Goal: Task Accomplishment & Management: Manage account settings

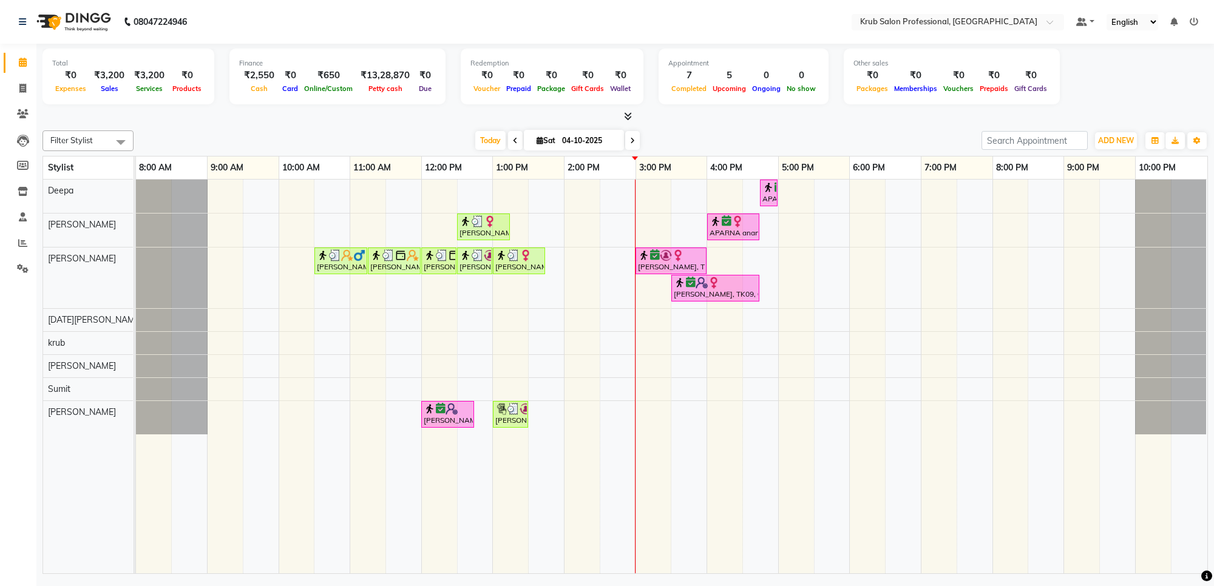
click at [710, 360] on div "APARNA ananday, TK10, 04:45 PM-05:00 PM, Threading - [DEMOGRAPHIC_DATA] Eyebrow…" at bounding box center [671, 377] width 1071 height 394
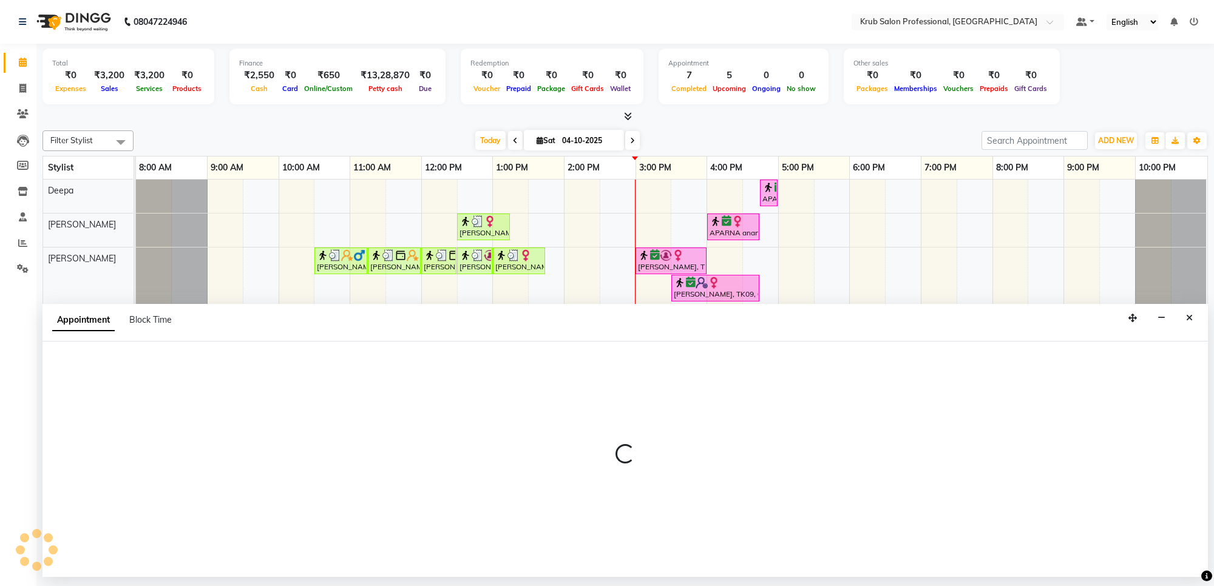
select select "91921"
select select "960"
select select "tentative"
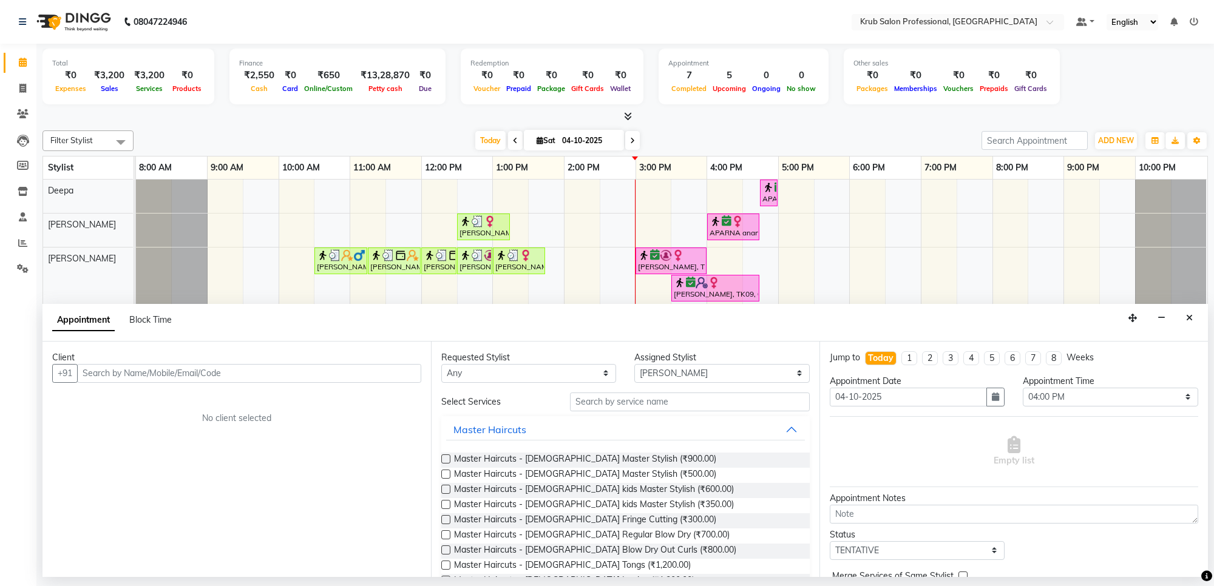
click at [134, 378] on input "text" at bounding box center [249, 373] width 344 height 19
click at [92, 375] on input "text" at bounding box center [249, 373] width 344 height 19
type input "9963253118"
click at [395, 367] on button "Add Client" at bounding box center [396, 373] width 50 height 19
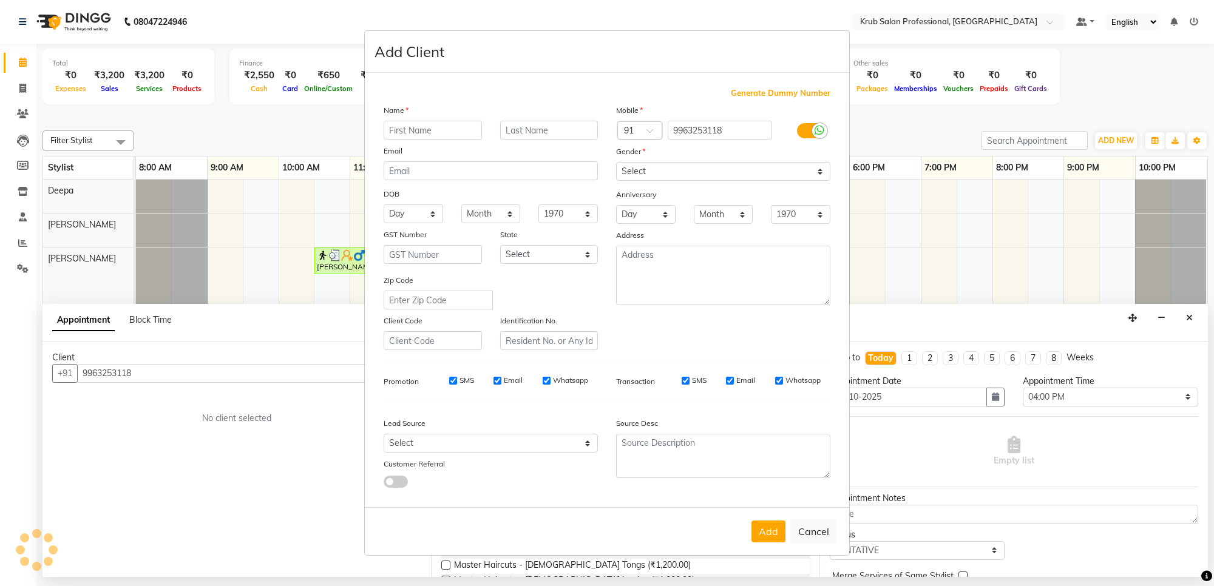
click at [405, 129] on input "text" at bounding box center [433, 130] width 98 height 19
type input "Ratna"
click at [521, 127] on input "text" at bounding box center [549, 130] width 98 height 19
type input "Nangineedi"
click at [659, 164] on select "Select [DEMOGRAPHIC_DATA] [DEMOGRAPHIC_DATA] Other Prefer Not To Say" at bounding box center [723, 171] width 214 height 19
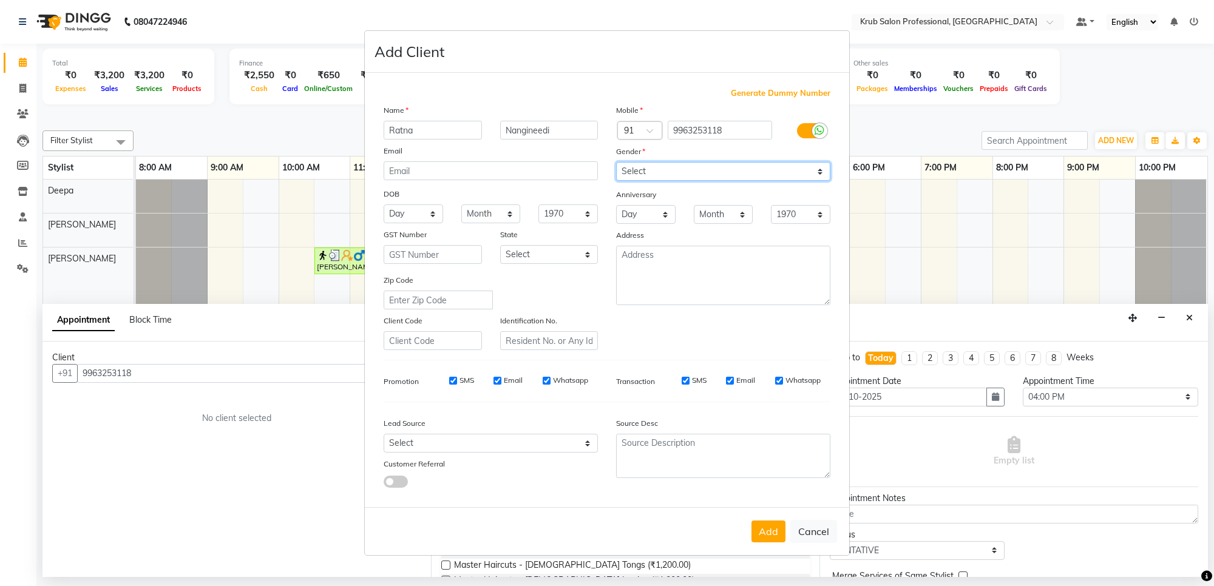
select select "[DEMOGRAPHIC_DATA]"
click at [616, 163] on select "Select [DEMOGRAPHIC_DATA] [DEMOGRAPHIC_DATA] Other Prefer Not To Say" at bounding box center [723, 171] width 214 height 19
click at [773, 537] on button "Add" at bounding box center [768, 532] width 34 height 22
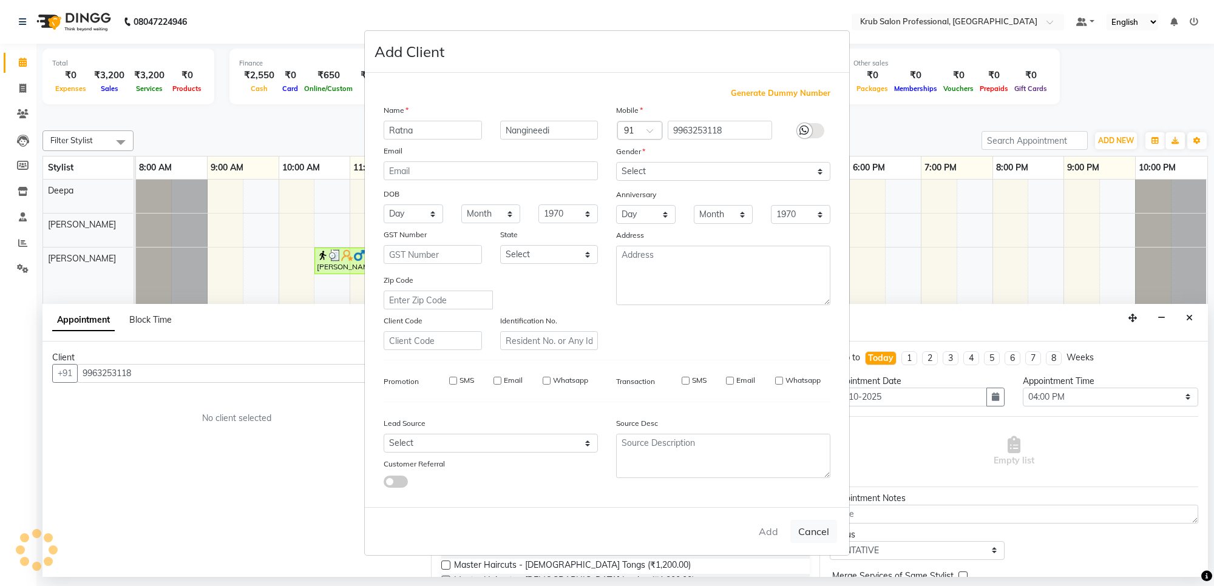
select select
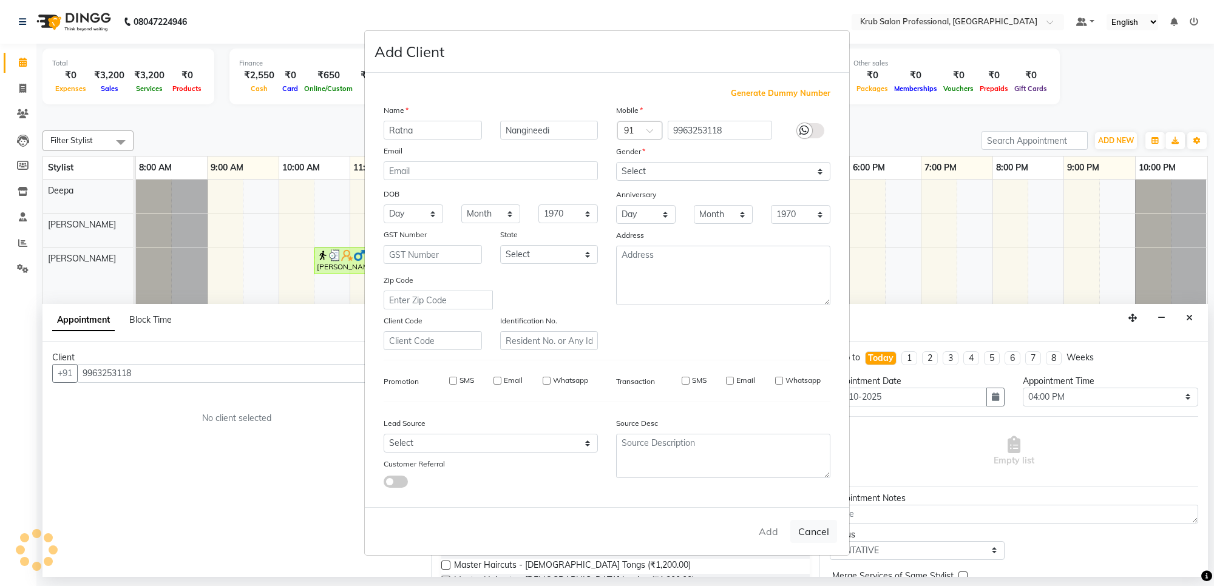
select select
checkbox input "false"
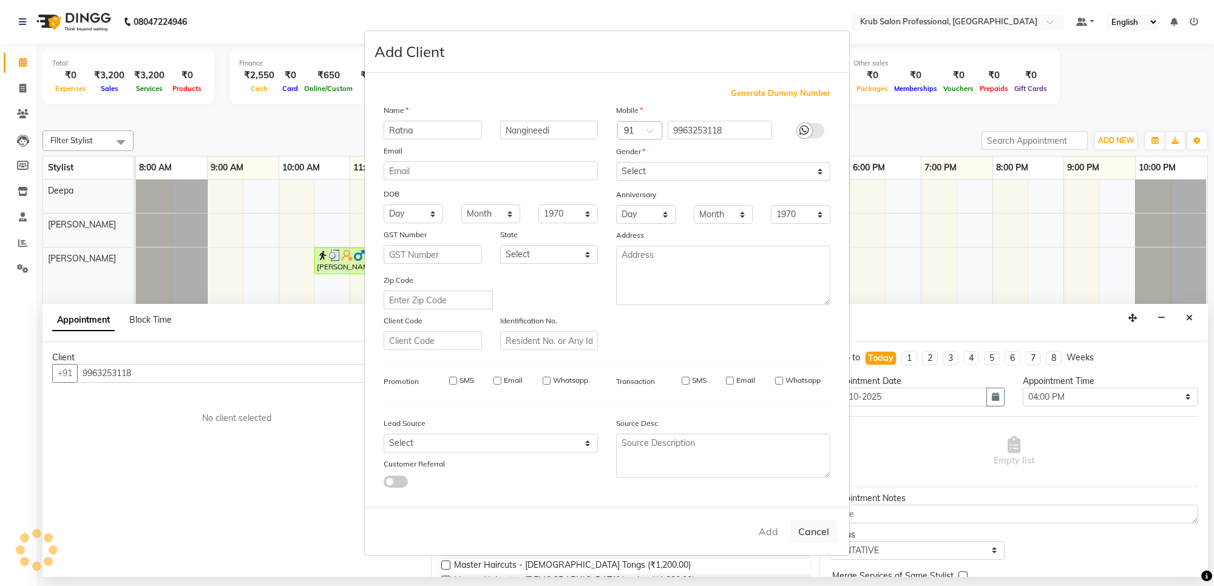
checkbox input "false"
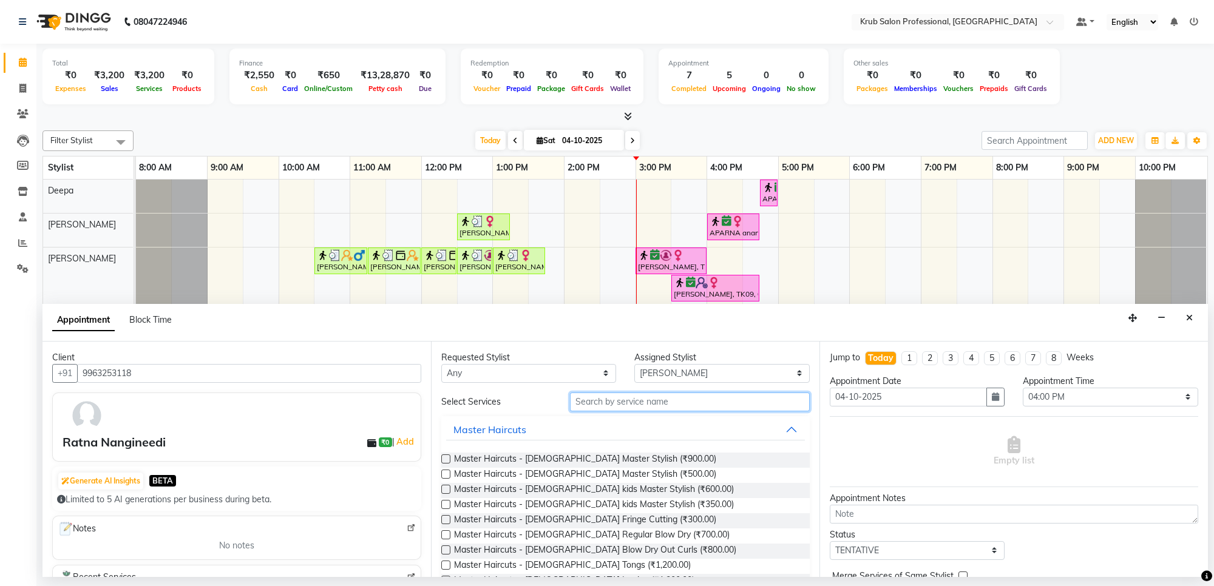
click at [610, 402] on input "text" at bounding box center [690, 402] width 240 height 19
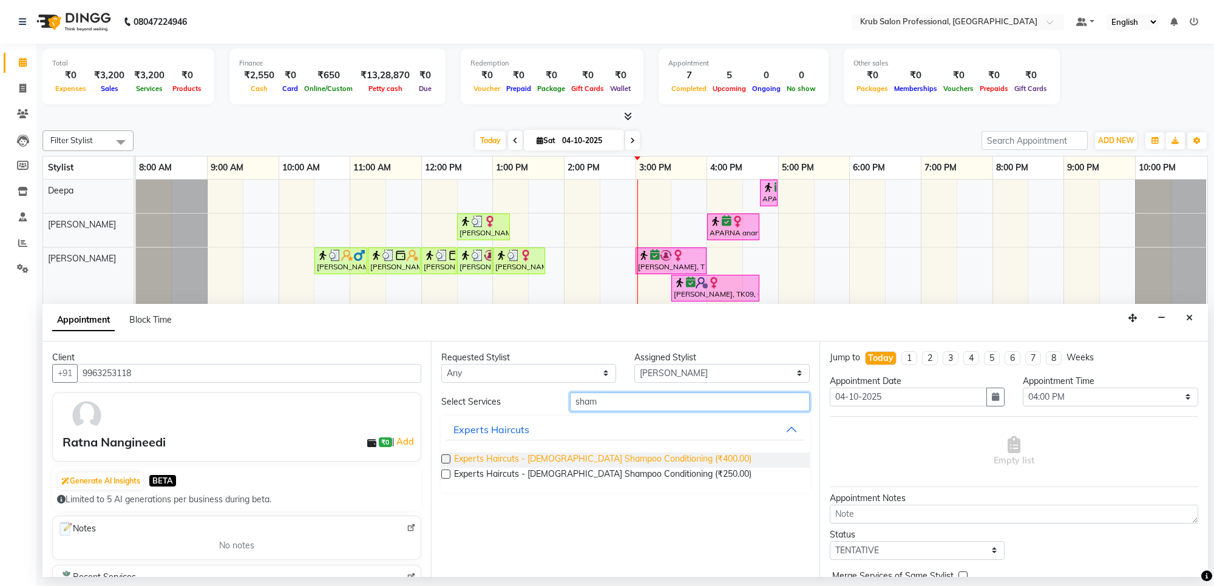
type input "sham"
click at [653, 457] on span "Experts Haircuts - [DEMOGRAPHIC_DATA] Shampoo Conditioning (₹400.00)" at bounding box center [602, 460] width 297 height 15
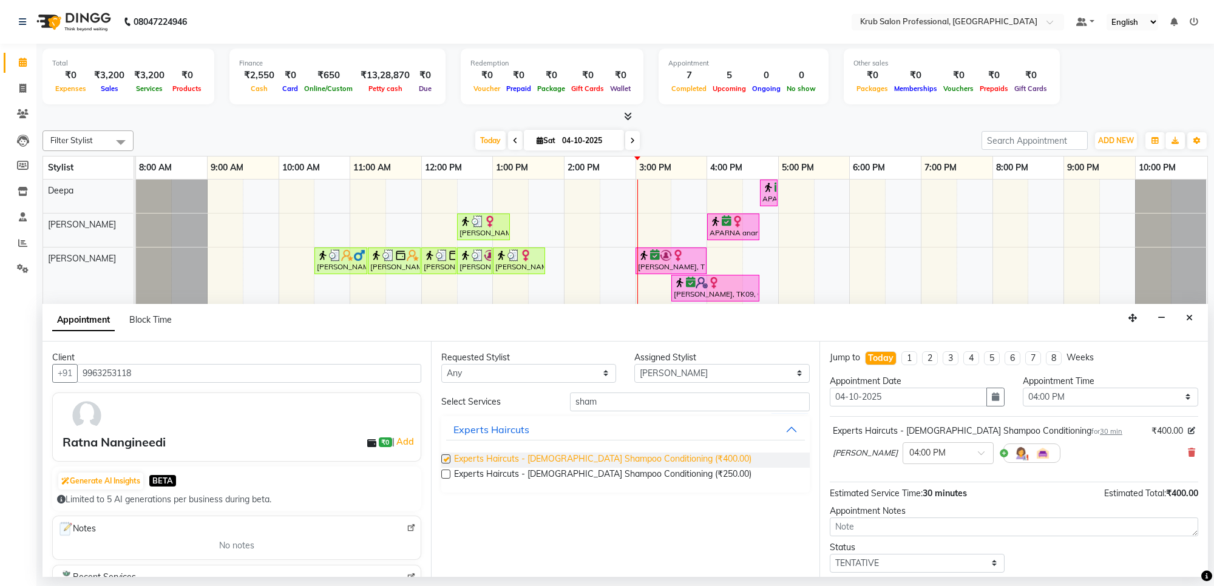
checkbox input "false"
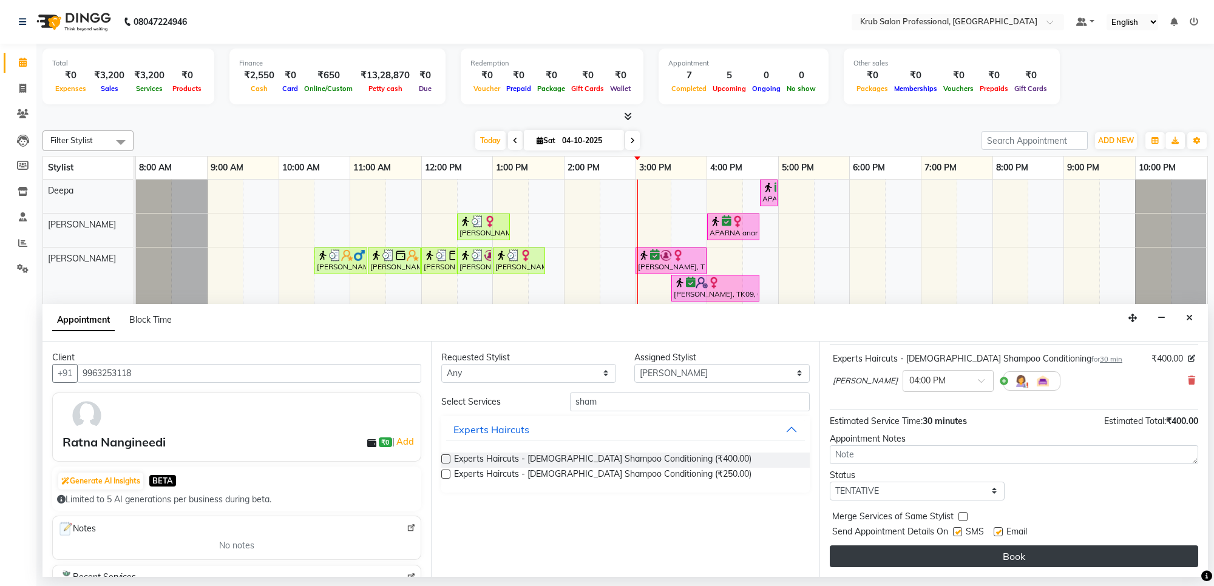
click at [1020, 556] on button "Book" at bounding box center [1014, 557] width 368 height 22
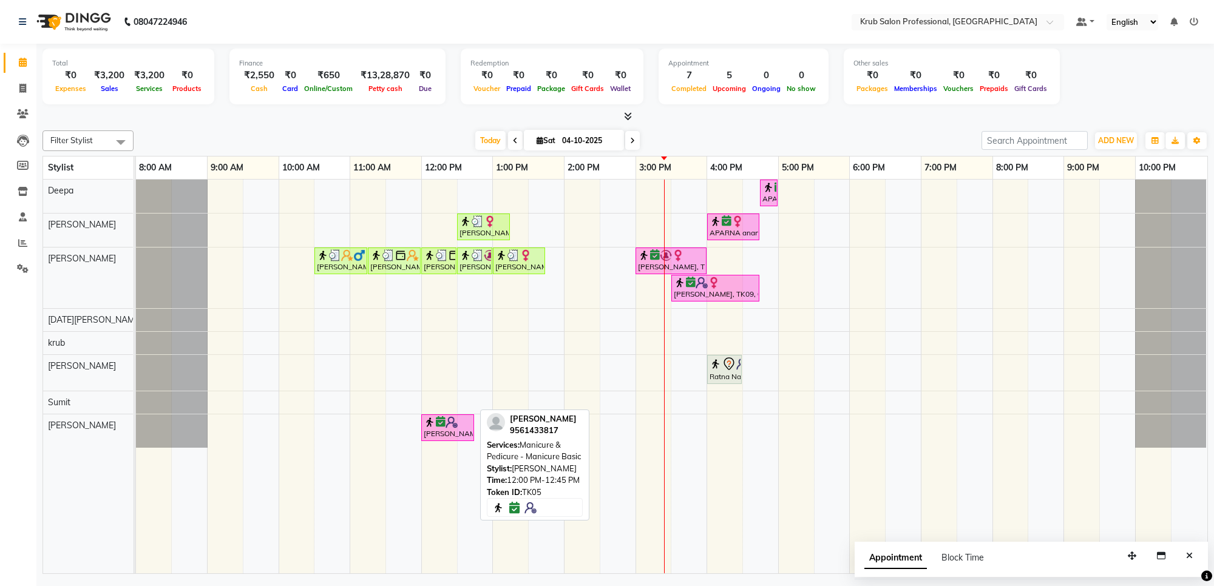
click at [455, 435] on div "[PERSON_NAME], TK05, 12:00 PM-12:45 PM, Manicure & Pedicure - Manicure Basic" at bounding box center [447, 427] width 50 height 23
click at [450, 430] on div "[PERSON_NAME], TK05, 12:00 PM-12:45 PM, Manicure & Pedicure - Manicure Basic" at bounding box center [447, 427] width 50 height 23
select select "6"
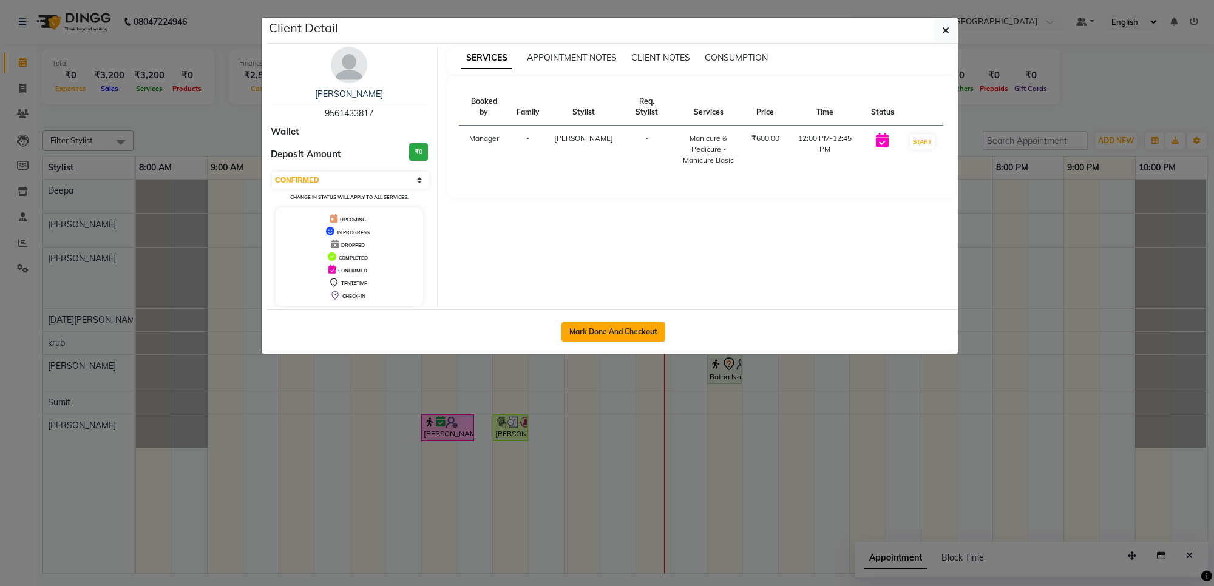
click at [587, 334] on button "Mark Done And Checkout" at bounding box center [613, 331] width 104 height 19
select select "7490"
select select "service"
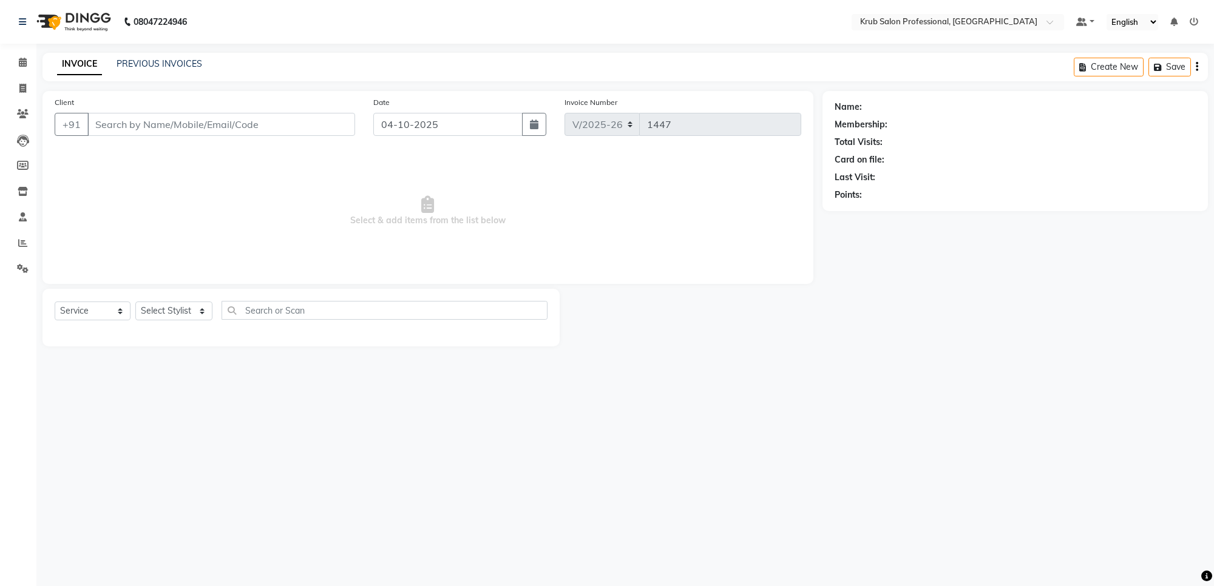
type input "9561433817"
select select "68475"
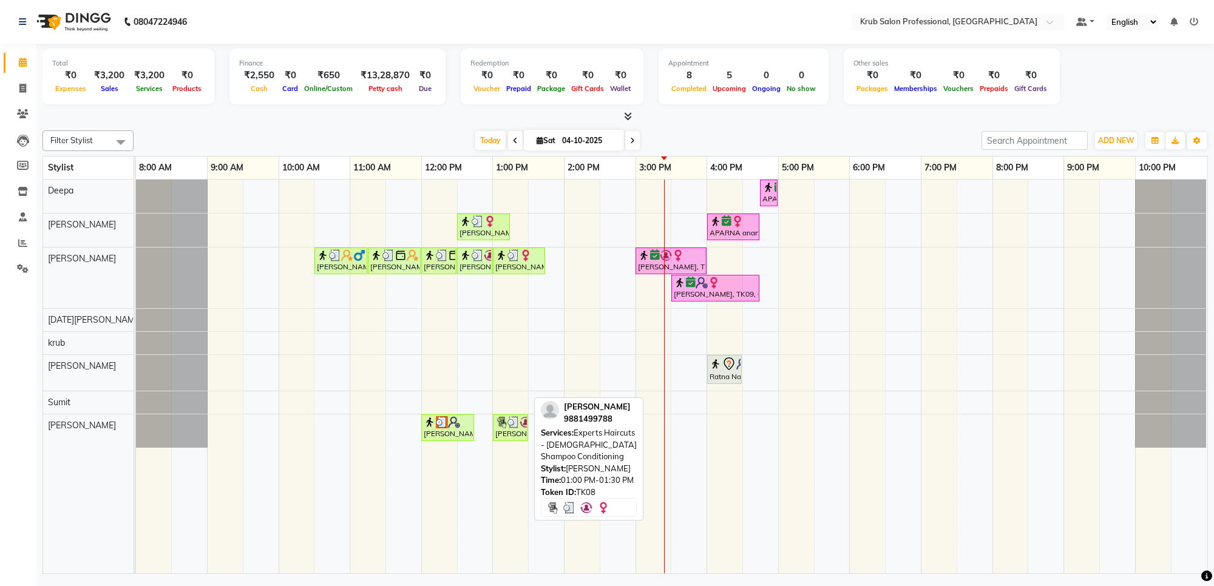
click at [521, 437] on div "[PERSON_NAME], TK08, 01:00 PM-01:30 PM, Experts Haircuts - [DEMOGRAPHIC_DATA] S…" at bounding box center [510, 427] width 33 height 23
select select "3"
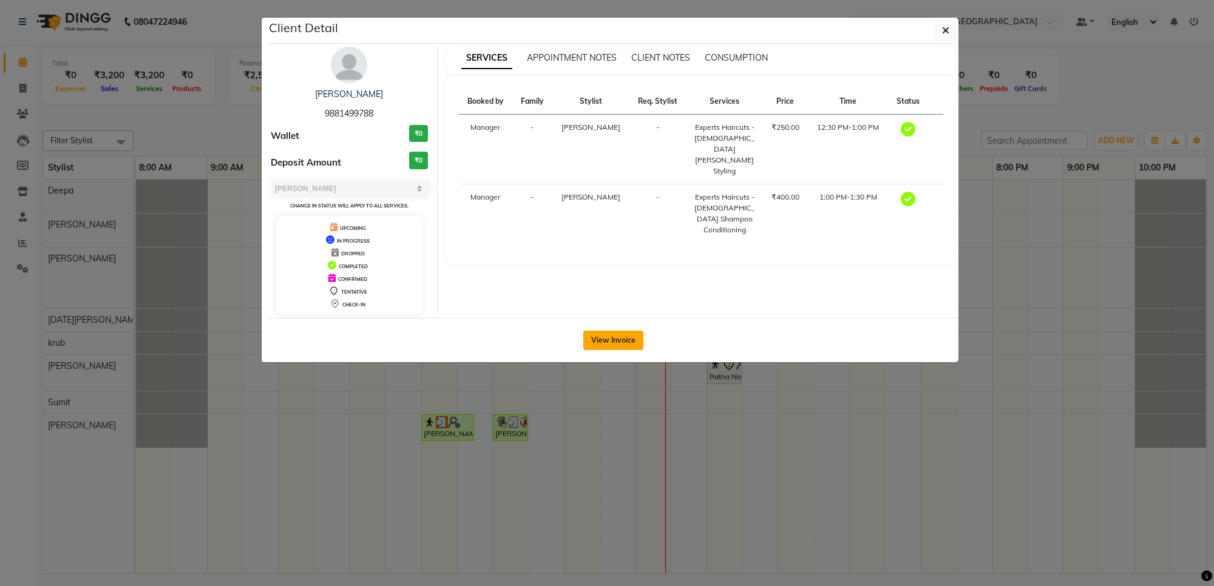
click at [607, 334] on button "View Invoice" at bounding box center [613, 340] width 60 height 19
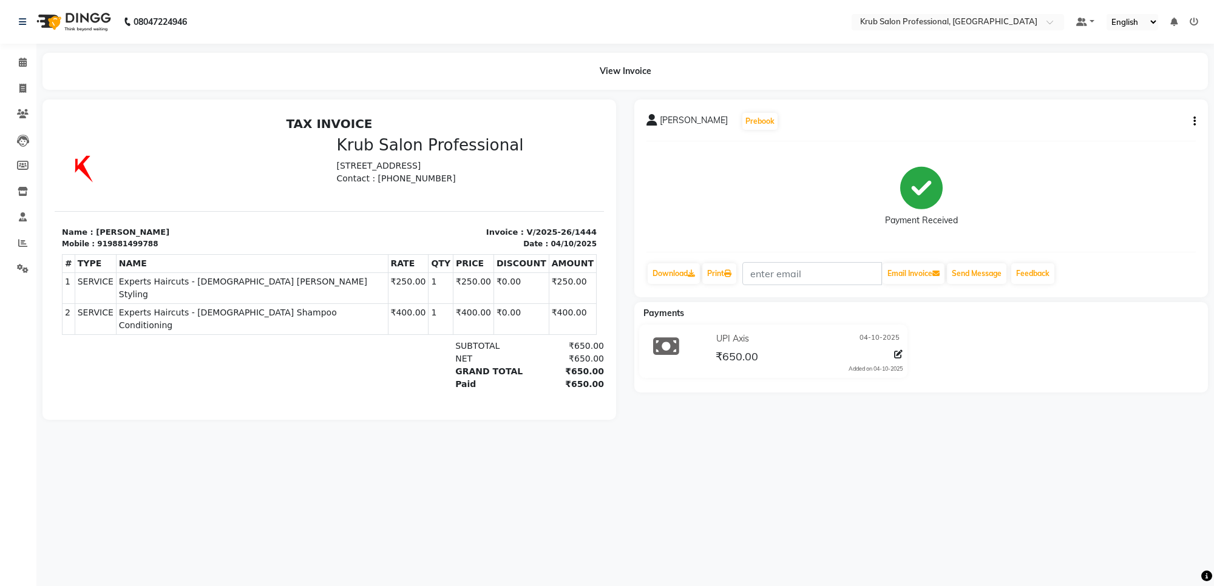
click at [1194, 122] on icon "button" at bounding box center [1194, 121] width 2 height 1
click at [1125, 137] on div "Edit Item Staff" at bounding box center [1134, 136] width 83 height 15
select select "66028"
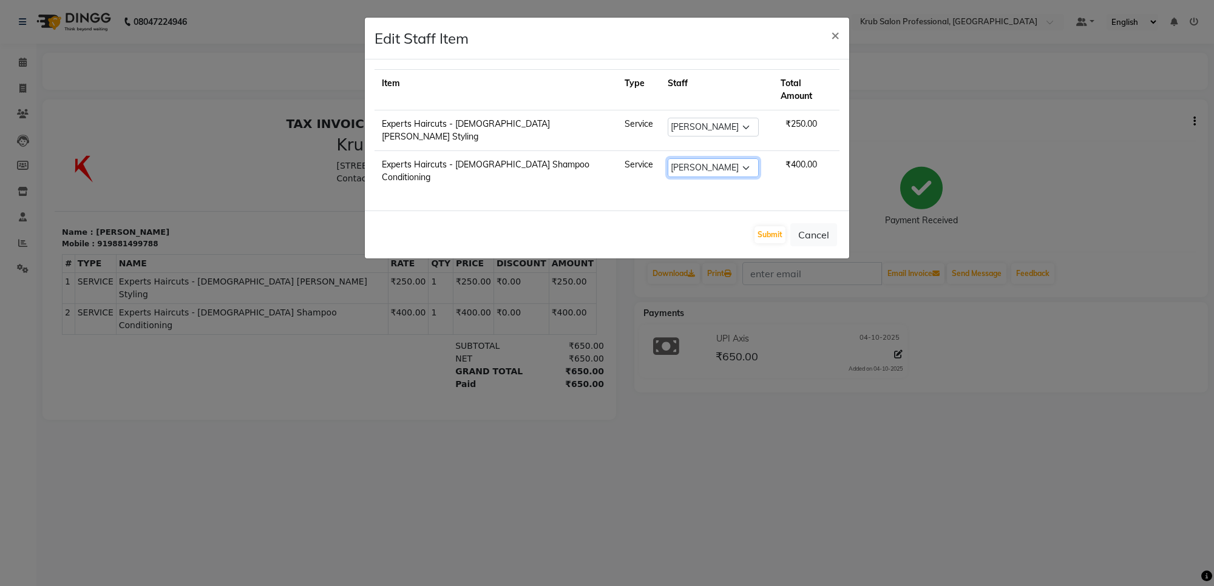
click at [733, 158] on select "Select Deepa [DATE][PERSON_NAME] krub Manager Owner [PERSON_NAME] [PERSON_NAME]…" at bounding box center [713, 167] width 91 height 19
select select "66028"
click at [668, 158] on select "Select Deepa [DATE][PERSON_NAME] krub Manager Owner [PERSON_NAME] [PERSON_NAME]…" at bounding box center [713, 167] width 91 height 19
click at [733, 118] on select "Select Deepa [DATE][PERSON_NAME] krub Manager Owner [PERSON_NAME] [PERSON_NAME]…" at bounding box center [713, 127] width 91 height 19
select select "88974"
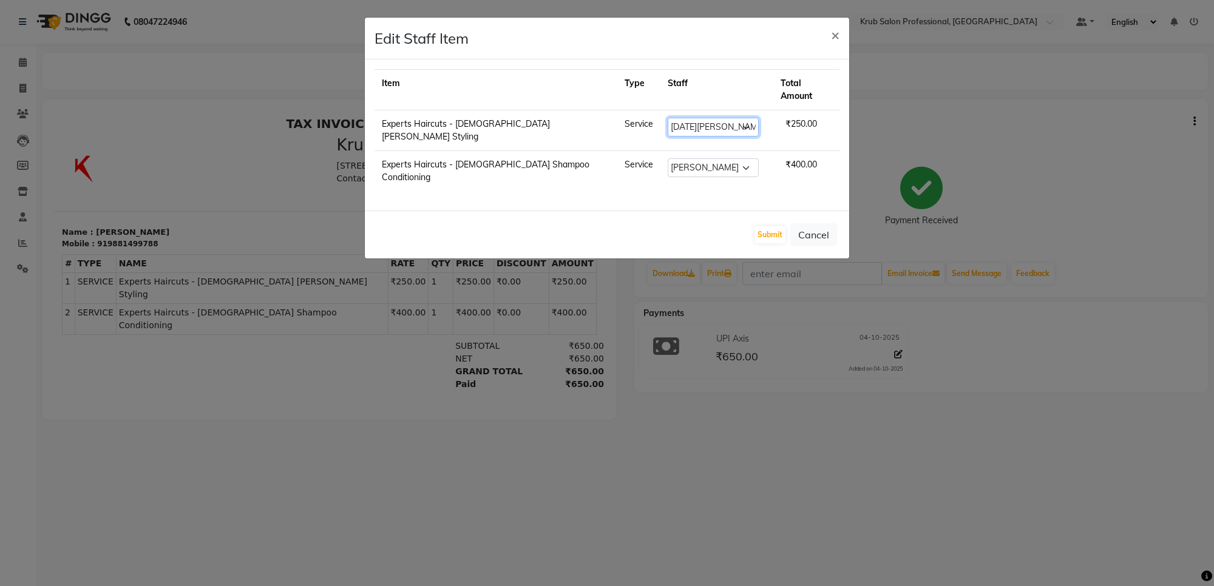
click at [668, 118] on select "Select Deepa [DATE][PERSON_NAME] krub Manager Owner [PERSON_NAME] [PERSON_NAME]…" at bounding box center [713, 127] width 91 height 19
click at [777, 226] on button "Submit" at bounding box center [770, 234] width 31 height 17
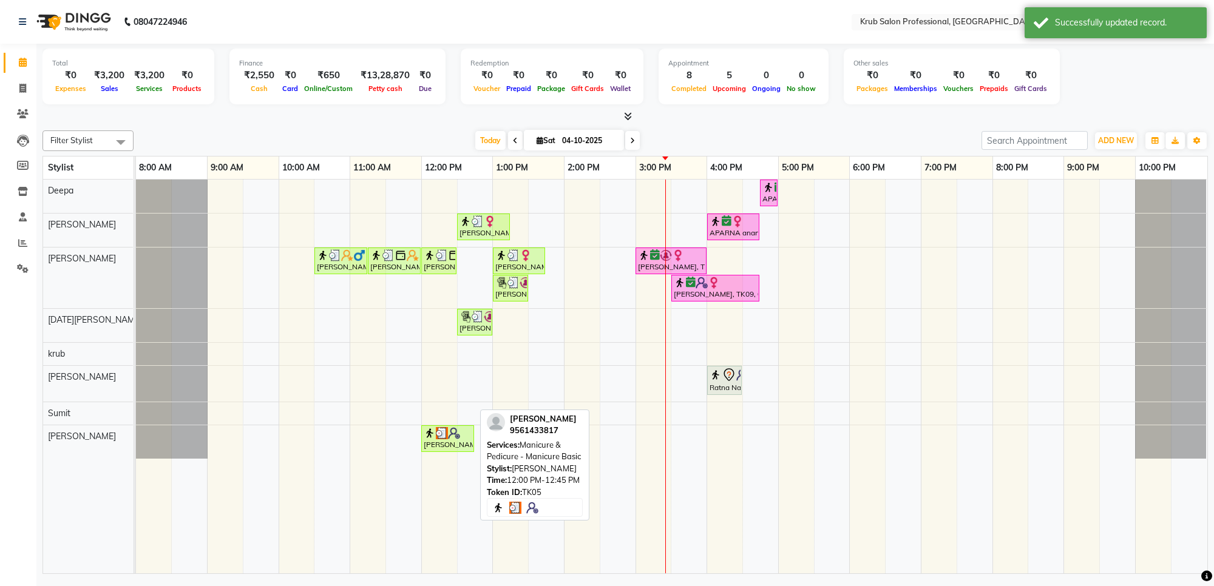
click at [448, 430] on img at bounding box center [454, 433] width 12 height 12
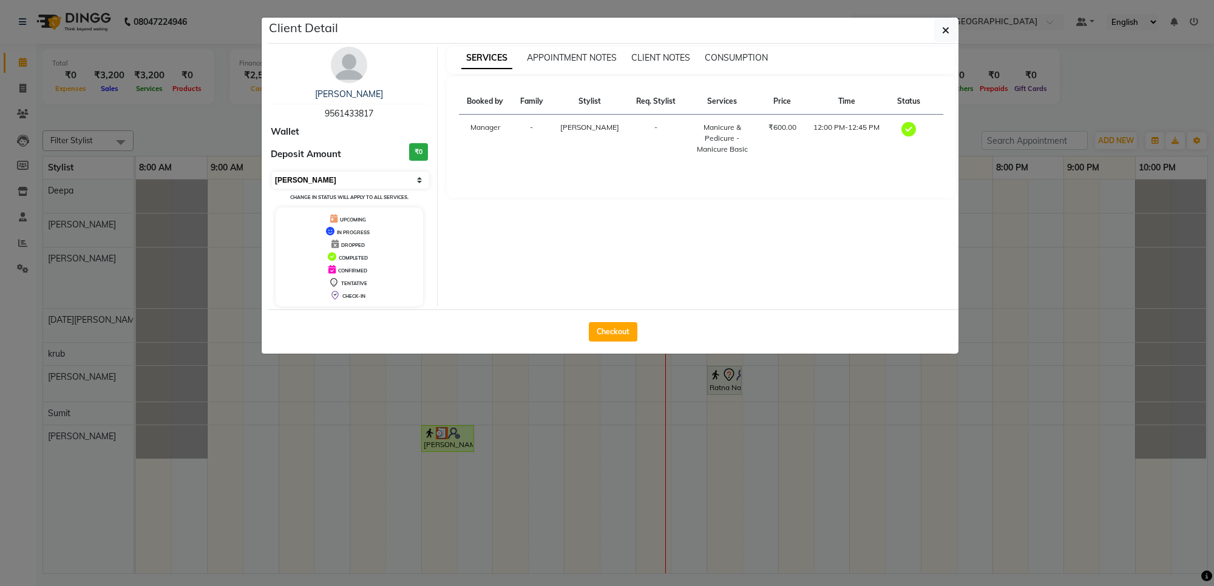
click at [419, 183] on select "Select MARK DONE UPCOMING" at bounding box center [350, 180] width 157 height 17
select select "5"
click at [272, 172] on select "Select MARK DONE UPCOMING" at bounding box center [350, 180] width 157 height 17
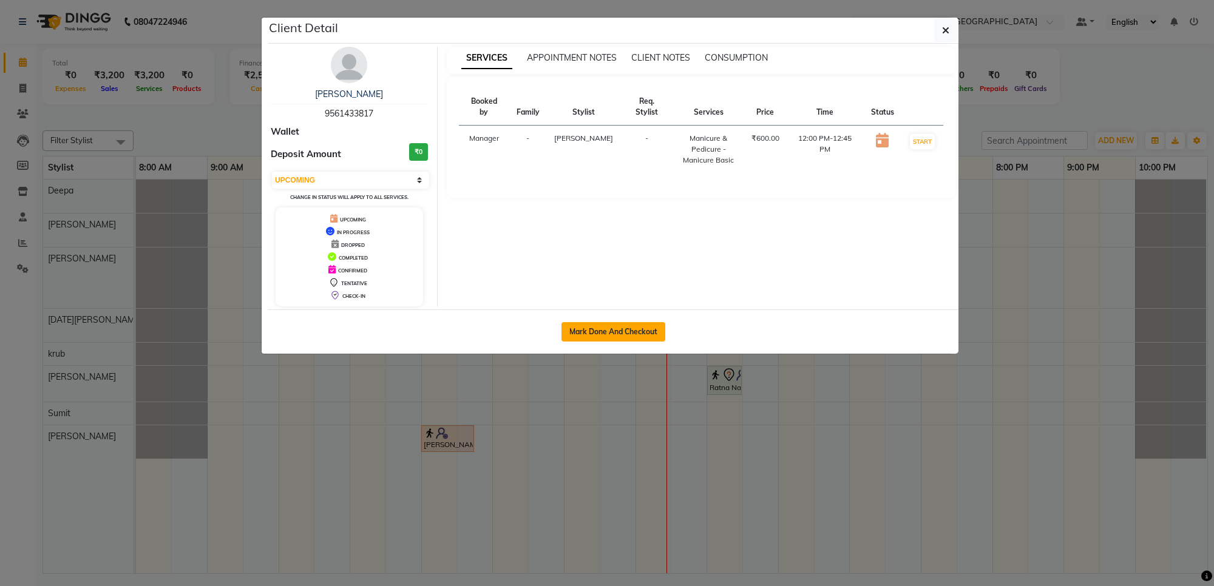
click at [590, 331] on button "Mark Done And Checkout" at bounding box center [613, 331] width 104 height 19
select select "7490"
select select "service"
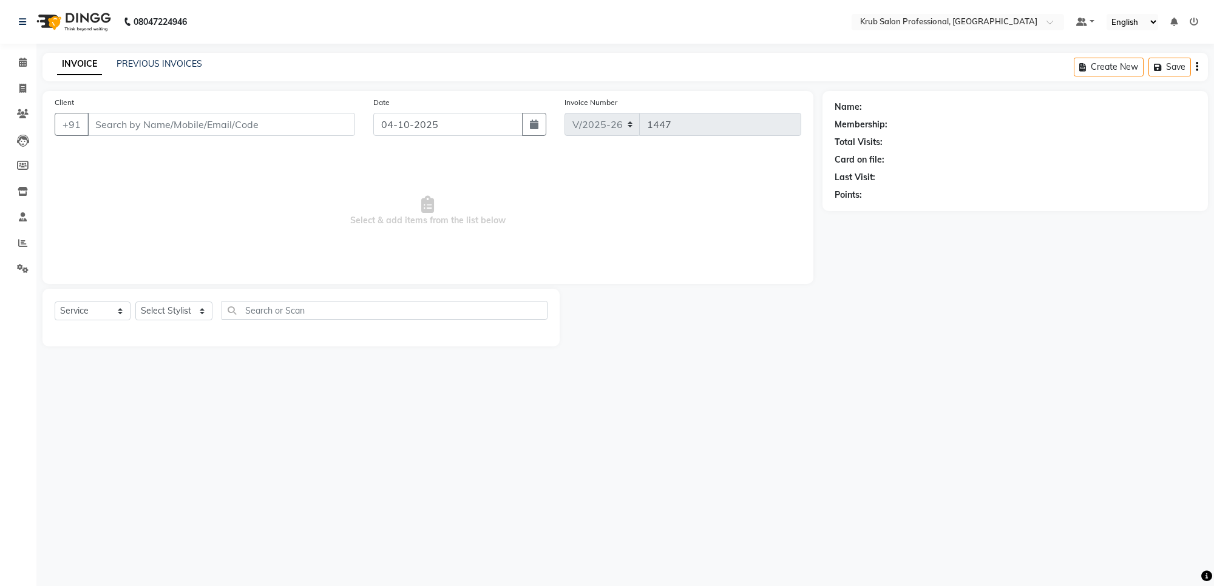
type input "9561433817"
select select "68475"
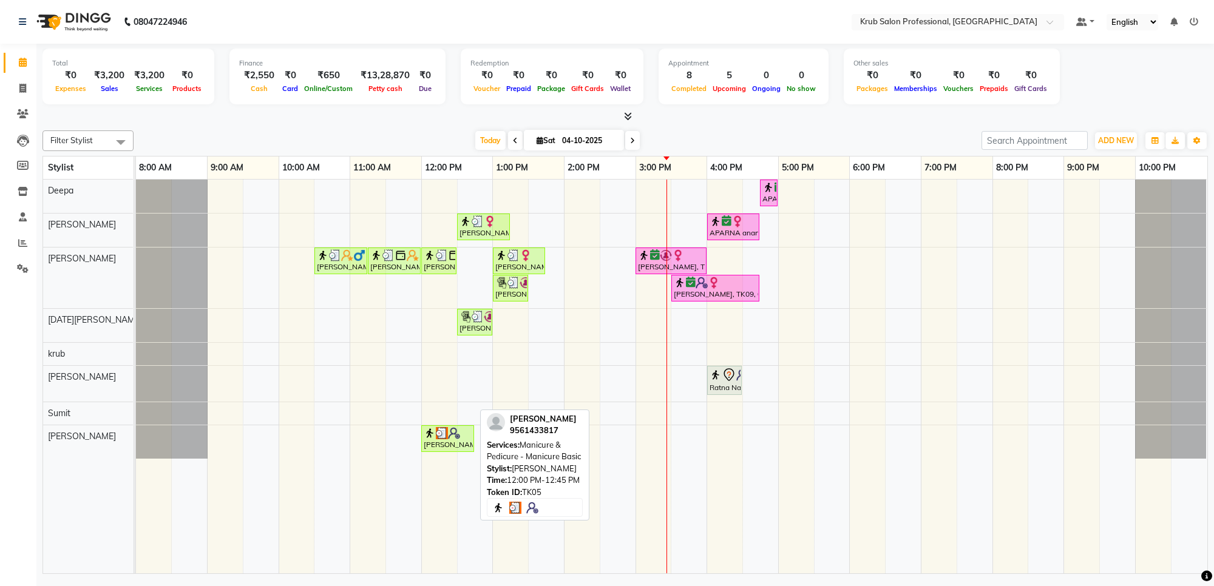
click at [437, 438] on img at bounding box center [442, 433] width 12 height 12
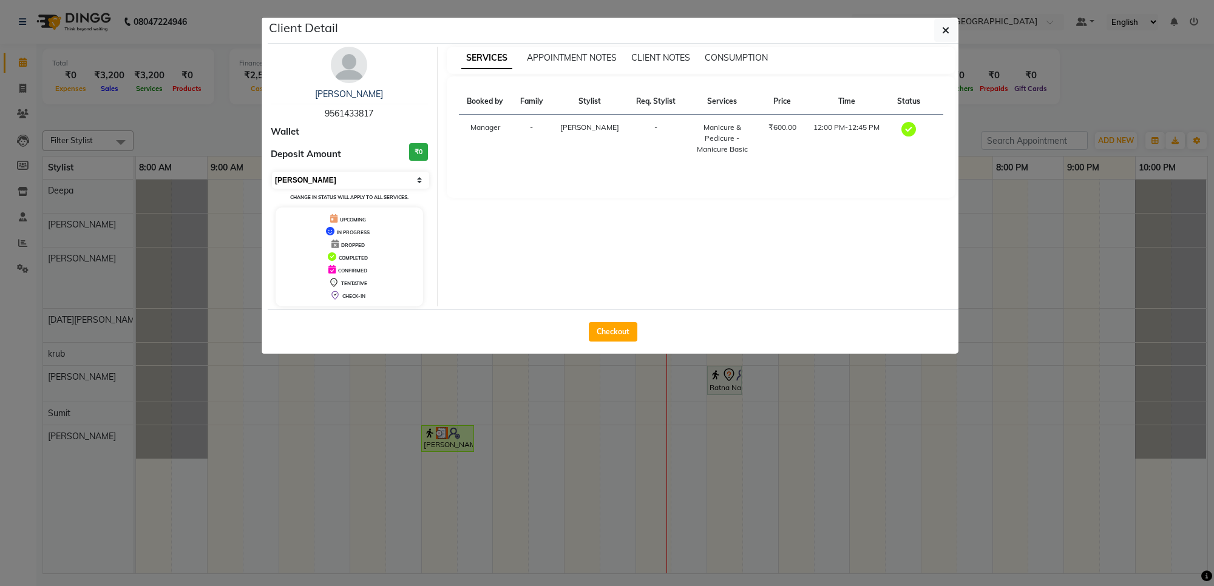
click at [419, 179] on select "Select MARK DONE UPCOMING" at bounding box center [350, 180] width 157 height 17
select select "5"
click at [272, 172] on select "Select MARK DONE UPCOMING" at bounding box center [350, 180] width 157 height 17
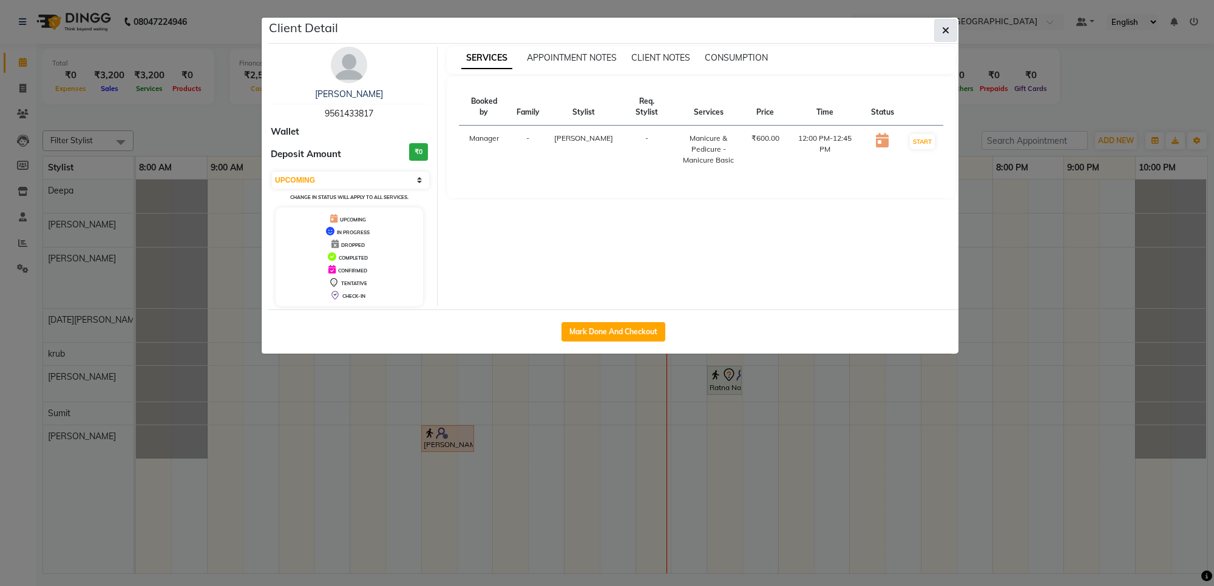
drag, startPoint x: 939, startPoint y: 34, endPoint x: 882, endPoint y: 149, distance: 128.1
click at [937, 35] on button "button" at bounding box center [945, 30] width 23 height 23
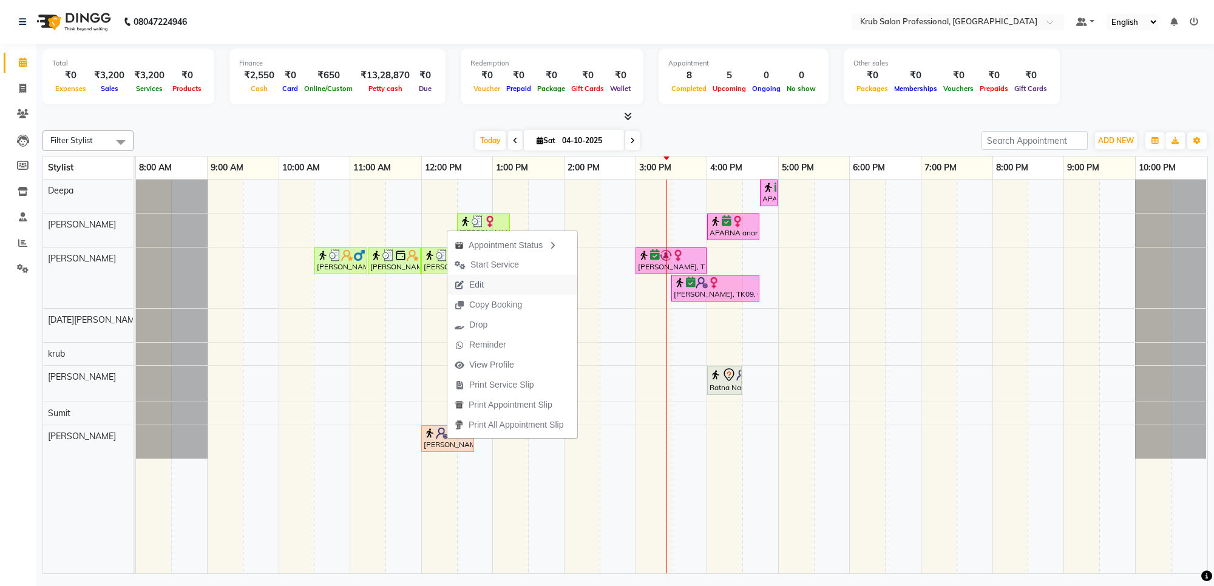
click at [470, 286] on span "Edit" at bounding box center [476, 285] width 15 height 13
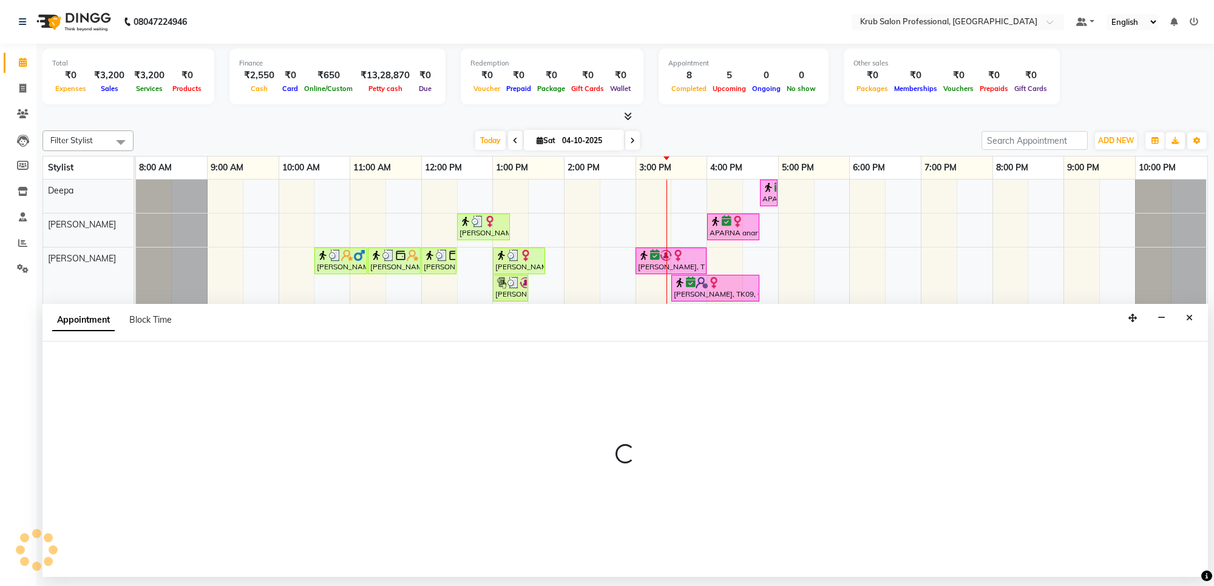
select select "tentative"
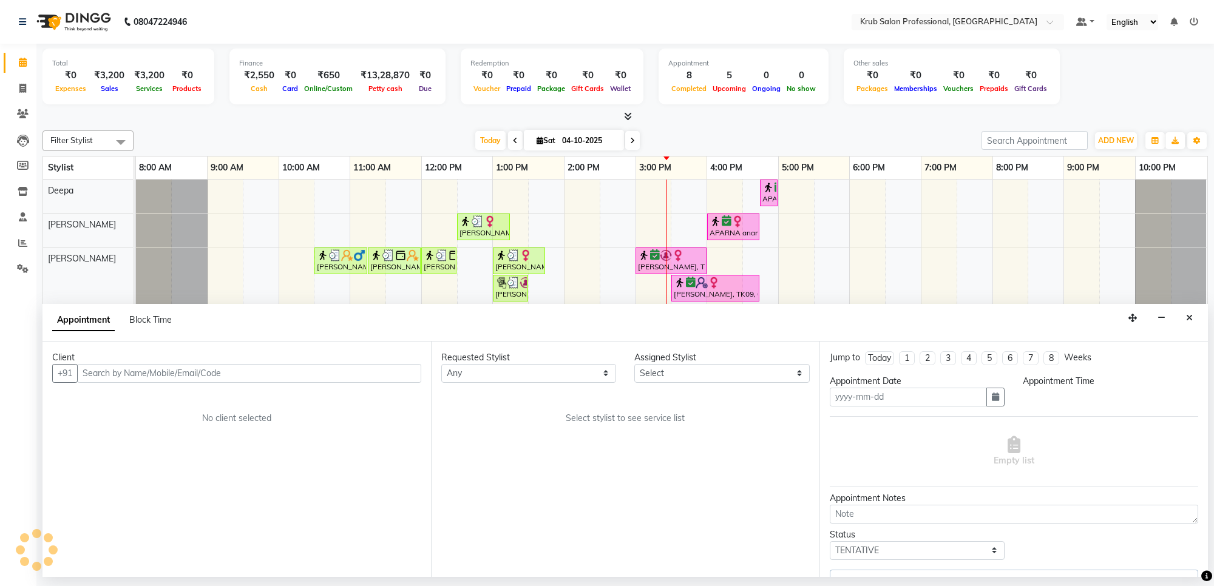
type input "04-10-2025"
select select "upcoming"
select select "720"
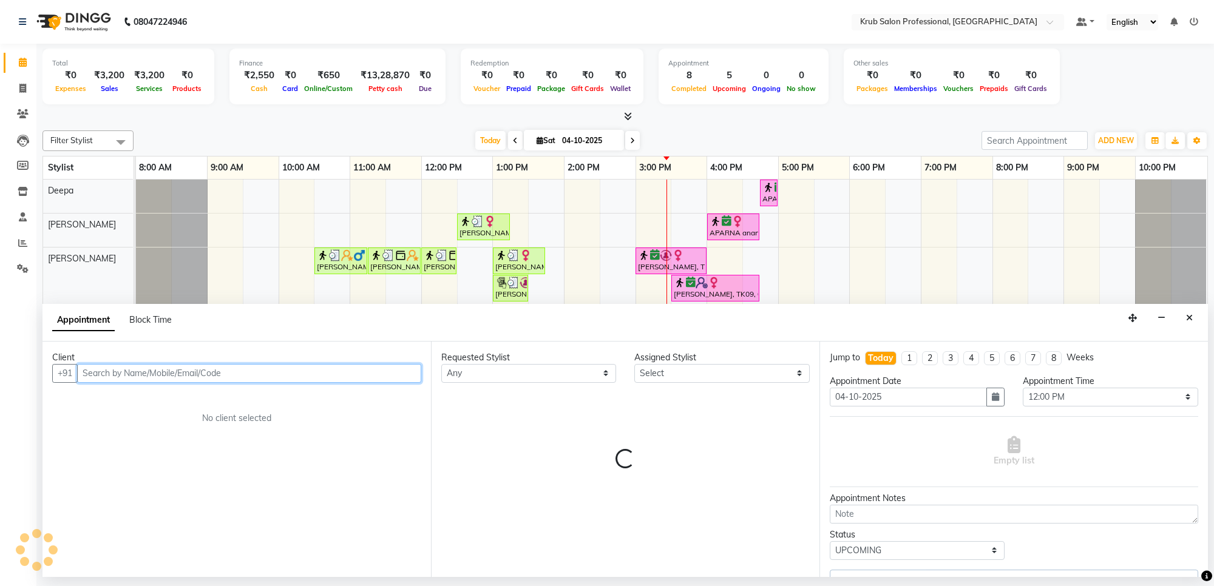
select select "68475"
select select "3755"
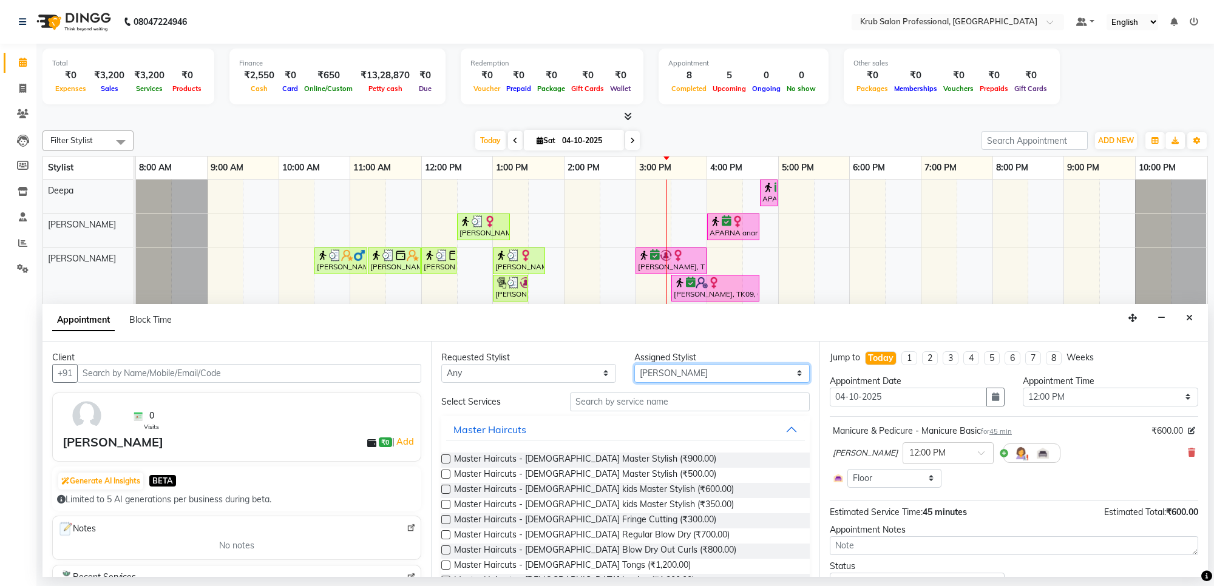
click at [786, 369] on select "Select Deepa [DATE][PERSON_NAME] [PERSON_NAME] [PERSON_NAME] Sumit [PERSON_NAME]" at bounding box center [721, 373] width 175 height 19
select select "66022"
click at [634, 364] on select "Select Deepa [DATE][PERSON_NAME] [PERSON_NAME] [PERSON_NAME] Sumit [PERSON_NAME]" at bounding box center [721, 373] width 175 height 19
click at [607, 404] on input "text" at bounding box center [690, 402] width 240 height 19
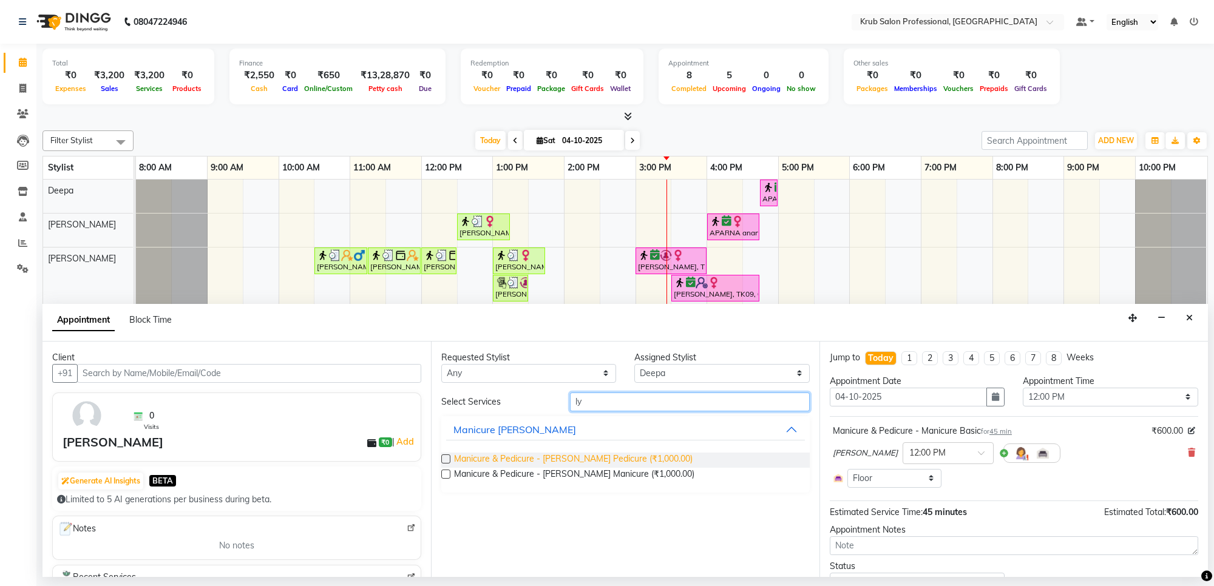
type input "ly"
click at [602, 459] on span "Manicure & Pedicure - [PERSON_NAME] Pedicure (₹1,000.00)" at bounding box center [573, 460] width 239 height 15
checkbox input "false"
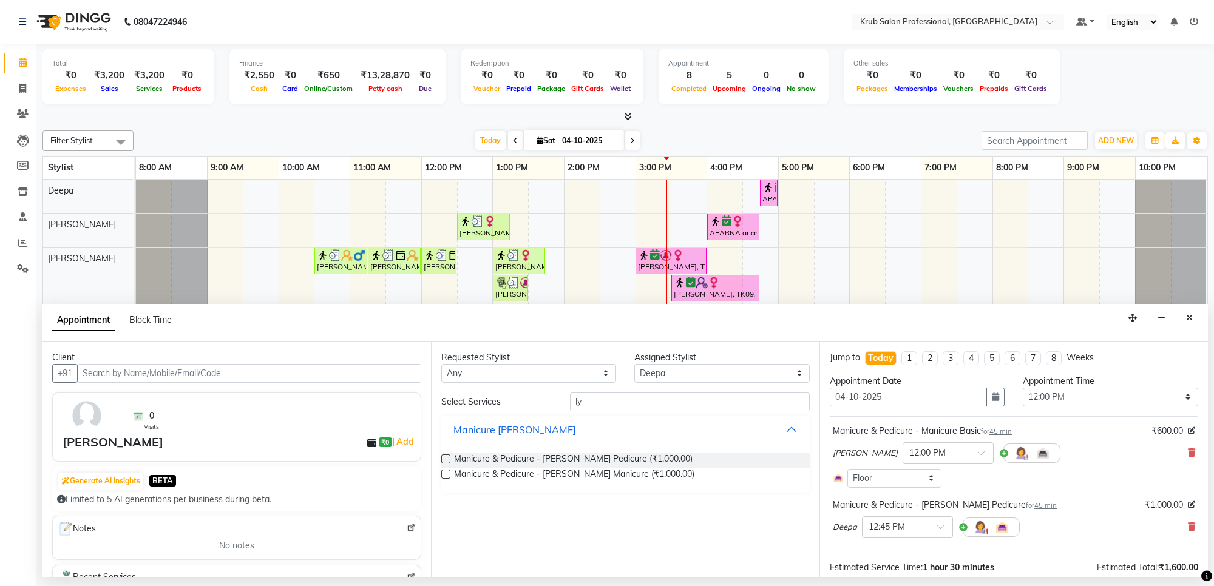
scroll to position [50, 0]
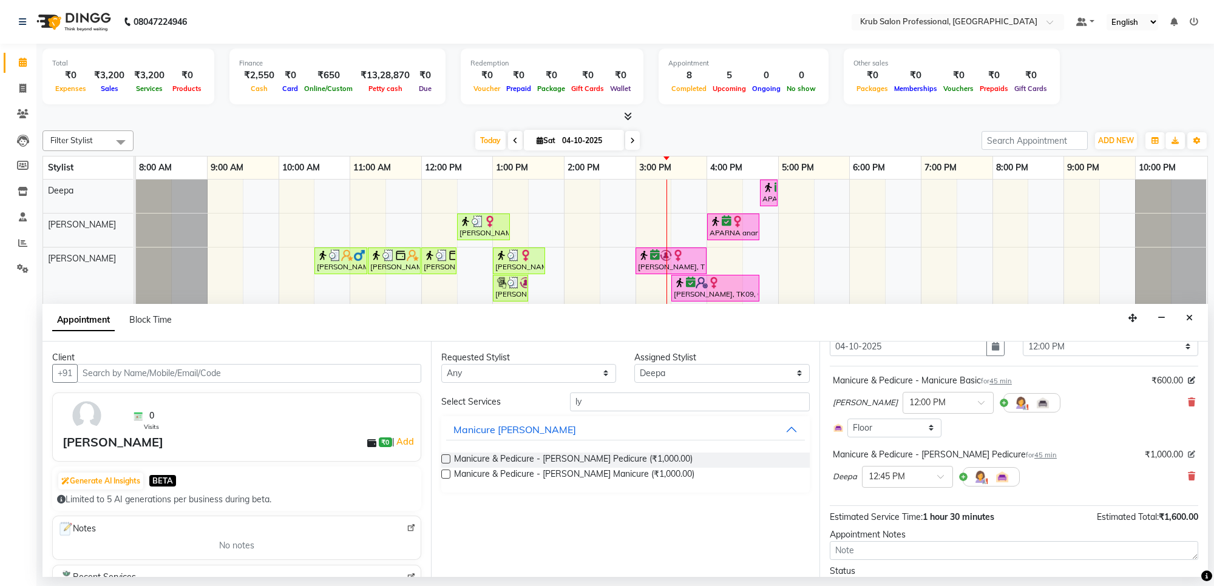
click at [1188, 396] on span at bounding box center [1191, 402] width 7 height 13
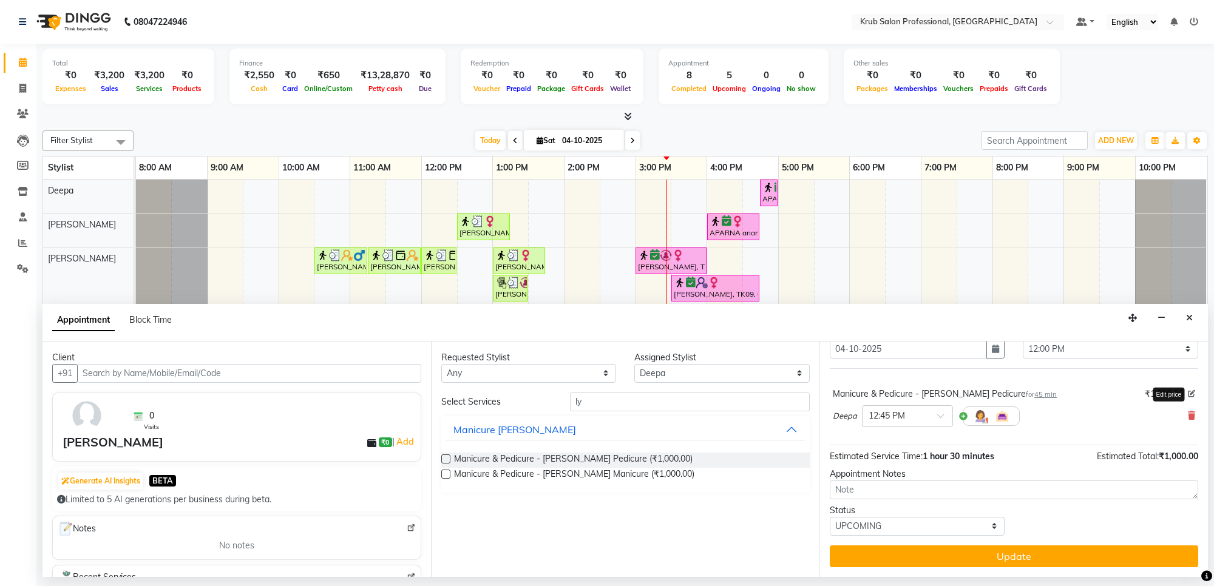
scroll to position [49, 0]
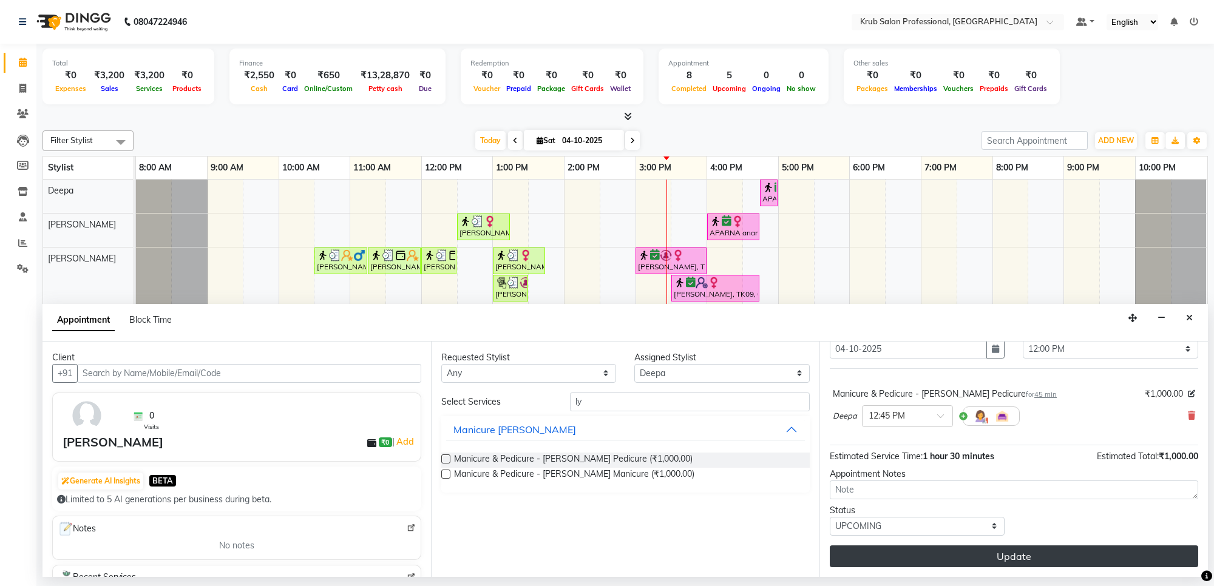
click at [1094, 548] on button "Update" at bounding box center [1014, 557] width 368 height 22
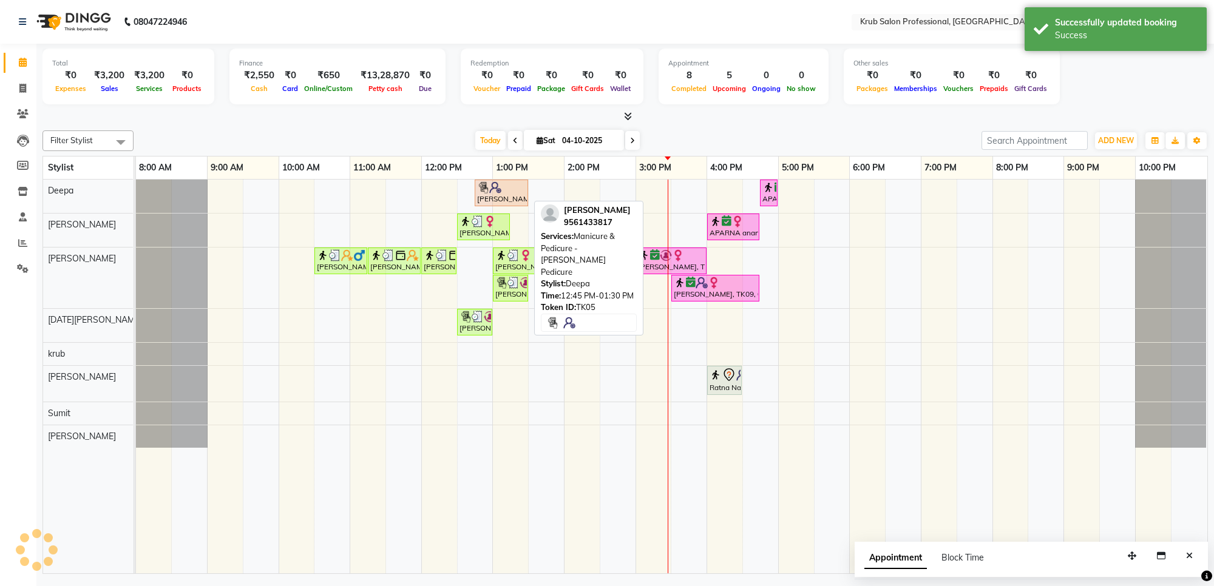
click at [497, 192] on img at bounding box center [495, 187] width 12 height 12
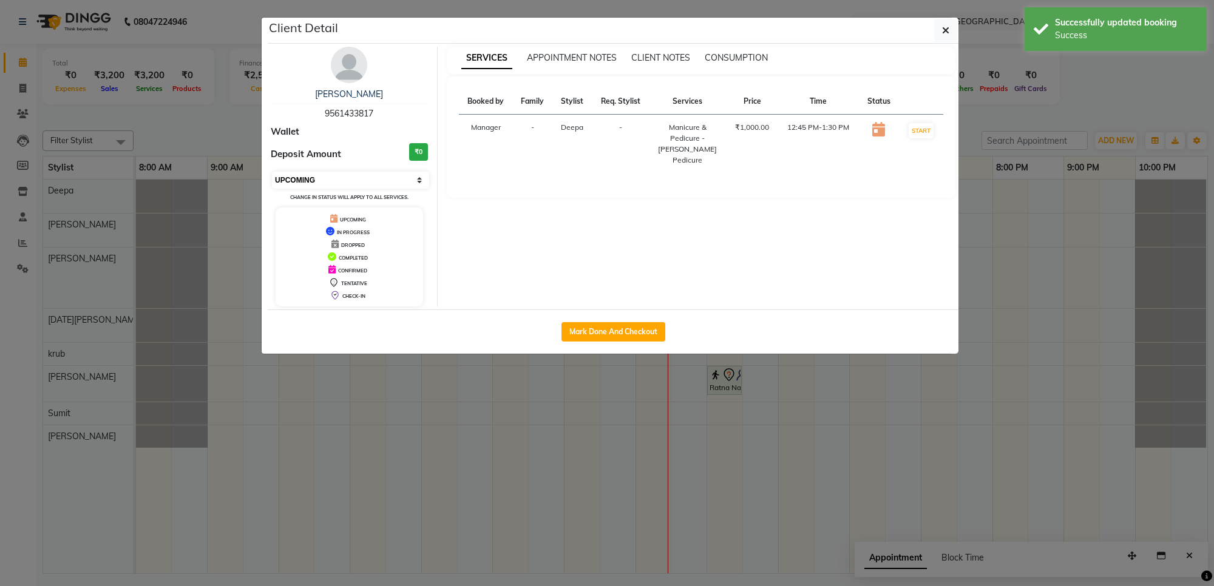
click at [419, 178] on select "Select IN SERVICE CONFIRMED TENTATIVE CHECK IN MARK DONE DROPPED UPCOMING" at bounding box center [350, 180] width 157 height 17
select select "6"
click at [272, 172] on select "Select IN SERVICE CONFIRMED TENTATIVE CHECK IN MARK DONE DROPPED UPCOMING" at bounding box center [350, 180] width 157 height 17
click at [951, 31] on button "button" at bounding box center [945, 30] width 23 height 23
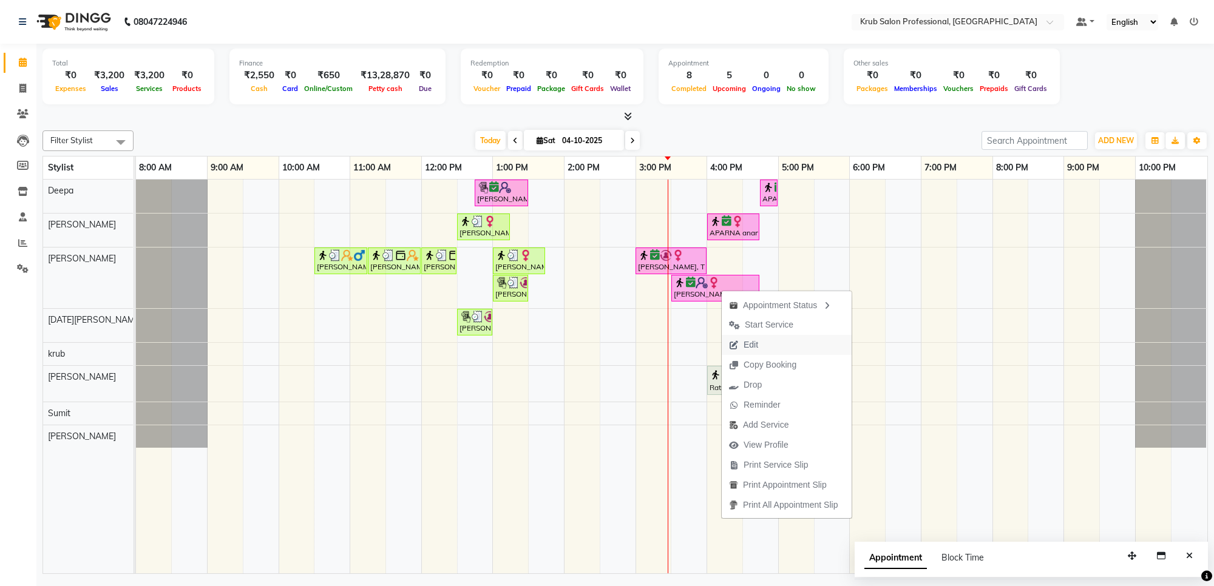
click at [744, 343] on span "Edit" at bounding box center [751, 345] width 15 height 13
select select "confirm booking"
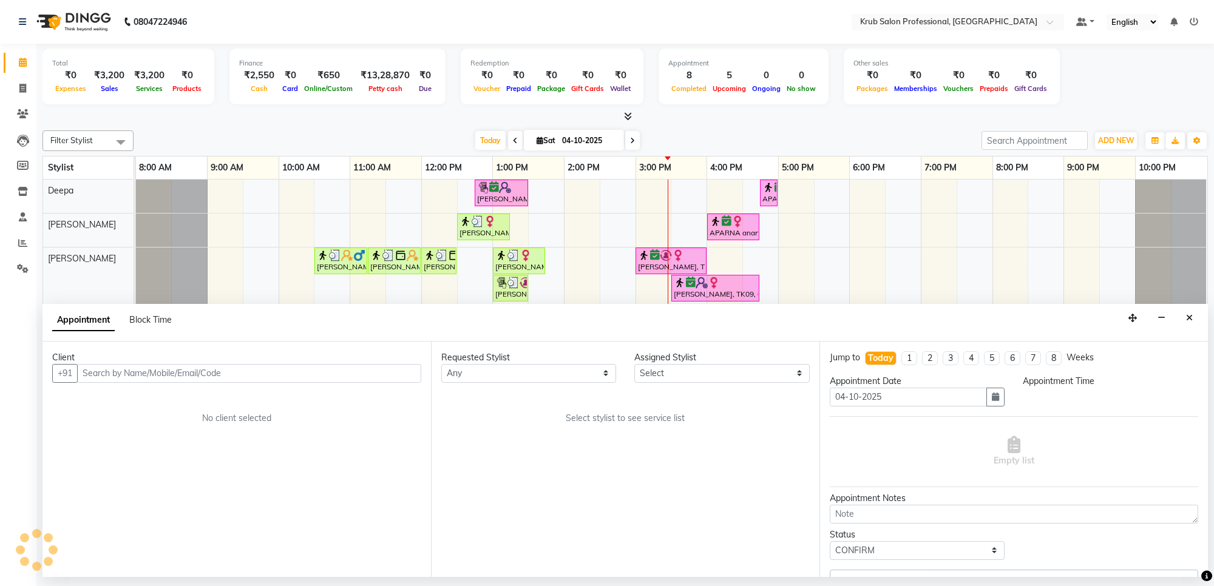
select select "66028"
select select "930"
select select "3755"
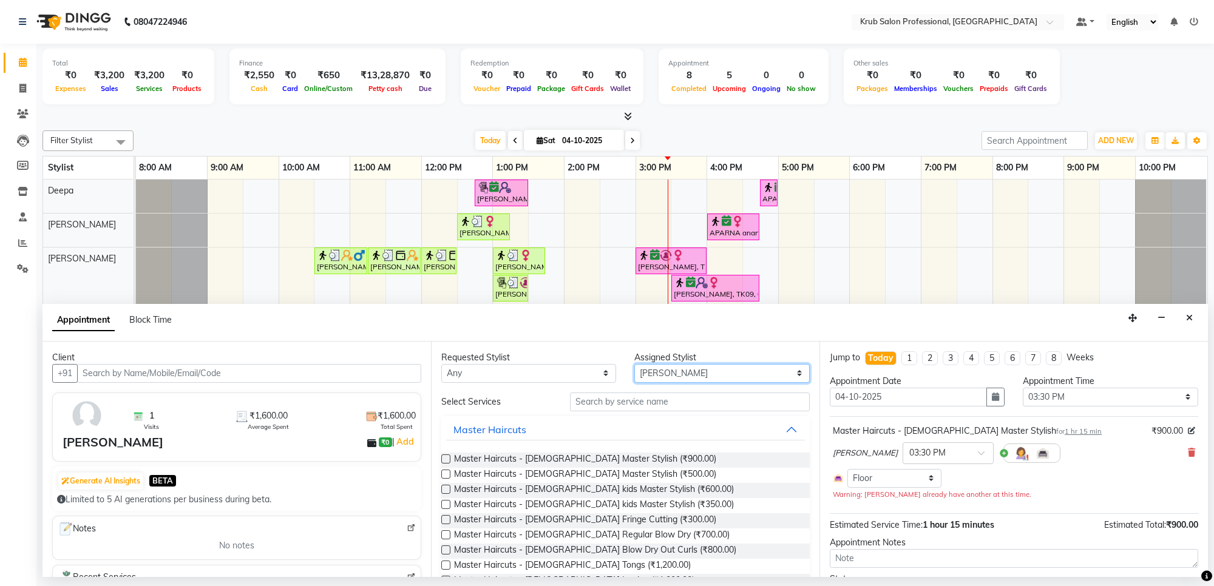
click at [787, 372] on select "Select Deepa [DATE][PERSON_NAME] [PERSON_NAME] [PERSON_NAME] Sumit [PERSON_NAME]" at bounding box center [721, 373] width 175 height 19
select select "68475"
click at [634, 364] on select "Select Deepa [DATE][PERSON_NAME] [PERSON_NAME] [PERSON_NAME] Sumit [PERSON_NAME]" at bounding box center [721, 373] width 175 height 19
click at [619, 399] on input "text" at bounding box center [690, 402] width 240 height 19
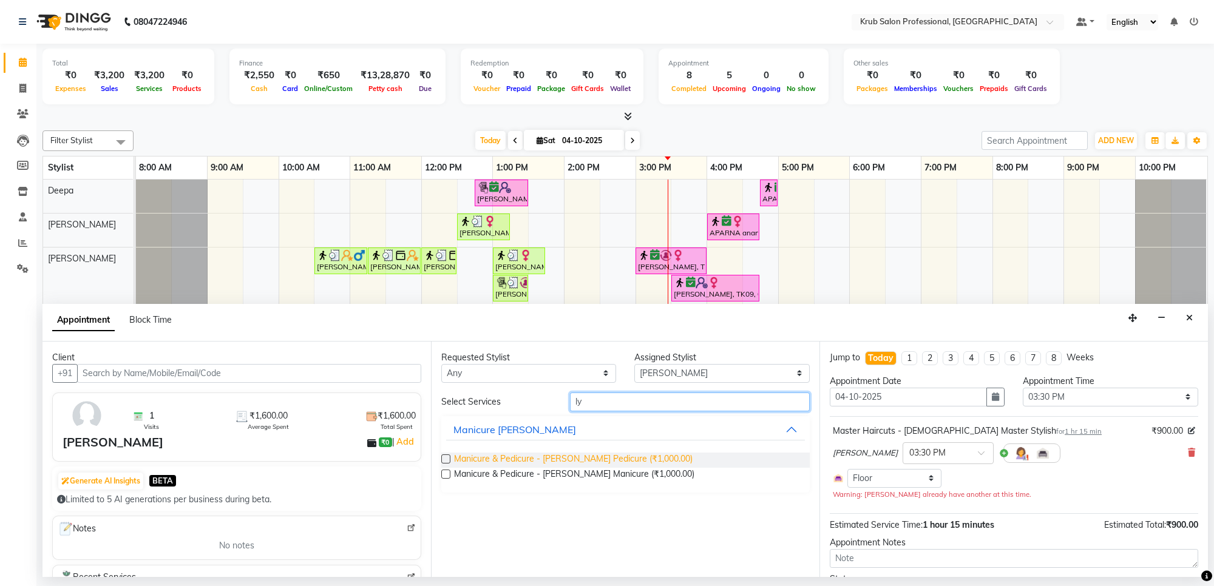
type input "ly"
click at [588, 455] on span "Manicure & Pedicure - [PERSON_NAME] Pedicure (₹1,000.00)" at bounding box center [573, 460] width 239 height 15
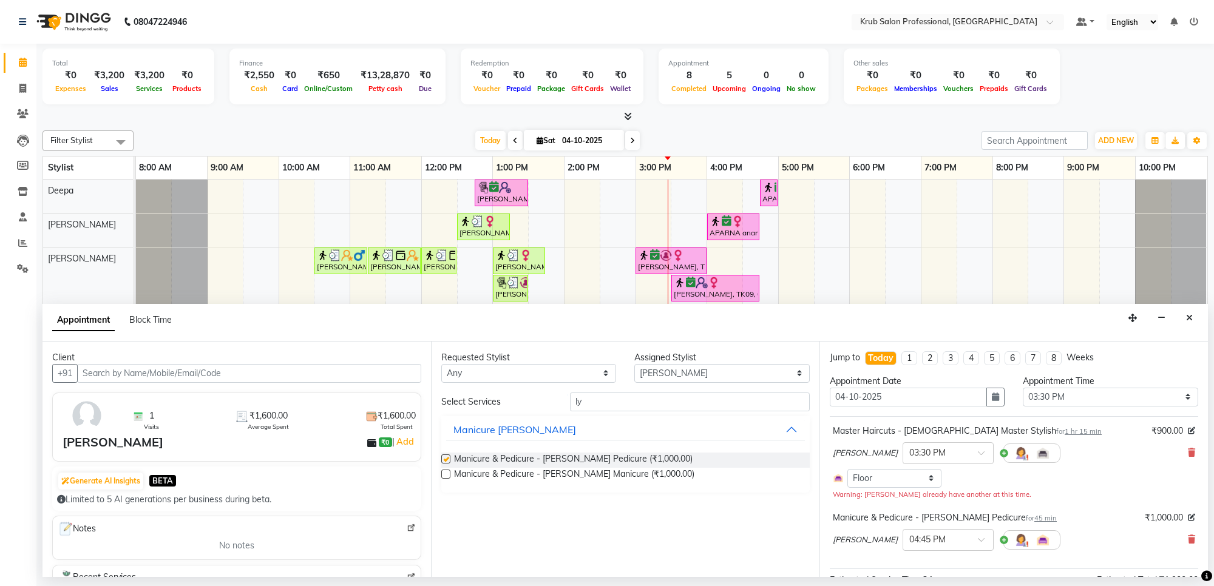
checkbox input "false"
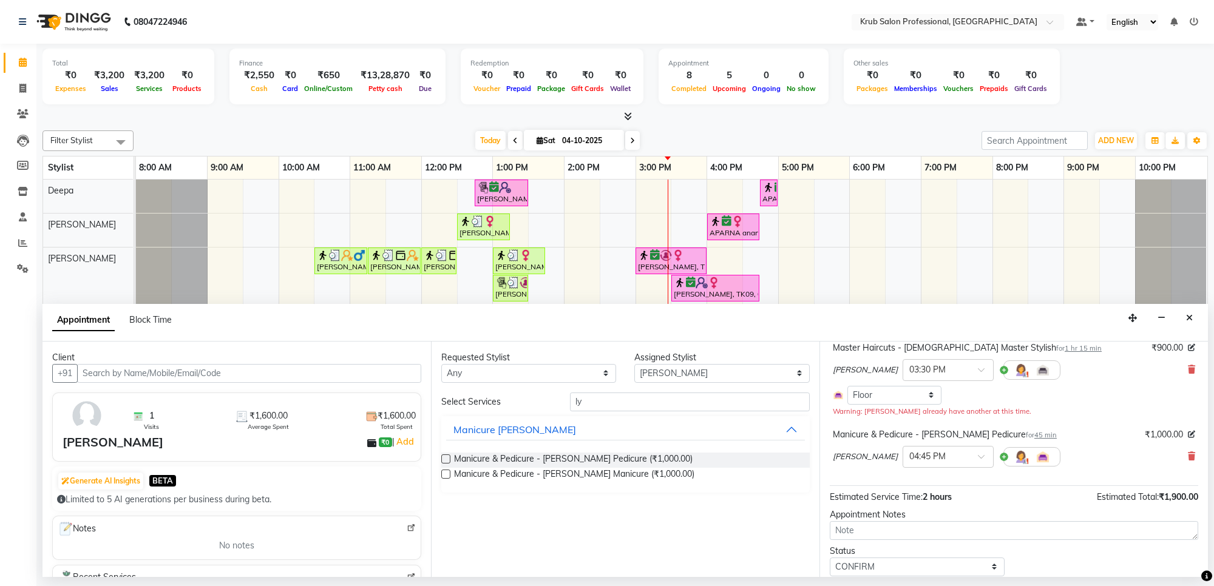
scroll to position [124, 0]
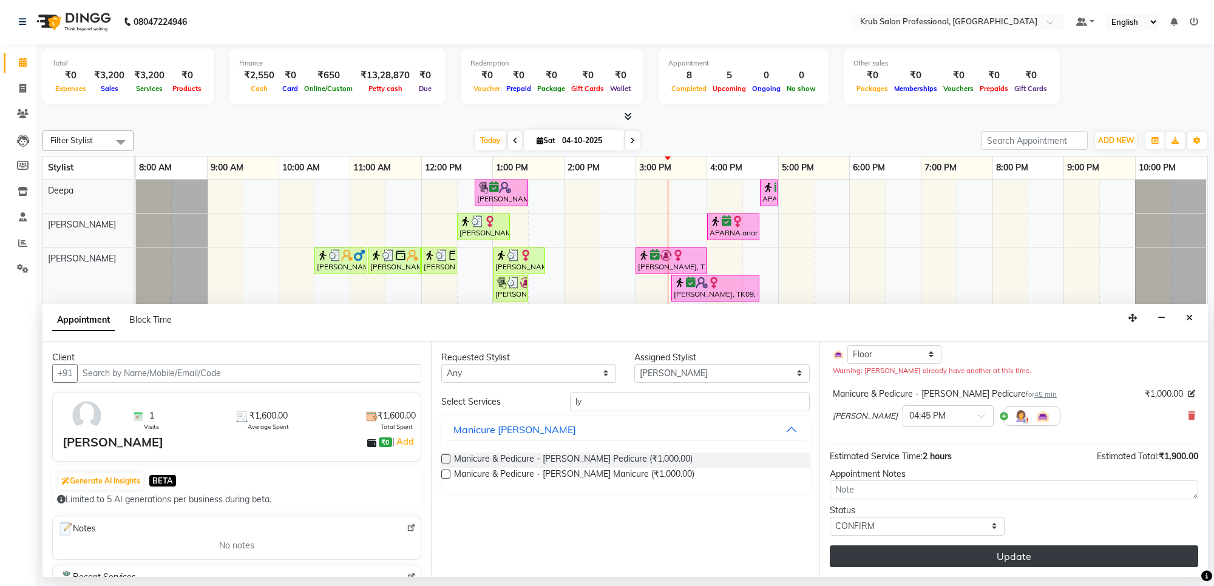
click at [1026, 549] on button "Update" at bounding box center [1014, 557] width 368 height 22
